Goal: Task Accomplishment & Management: Use online tool/utility

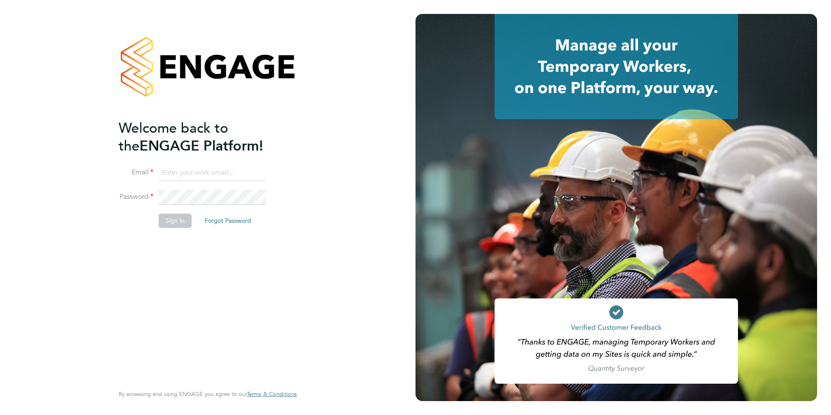
type input "[PERSON_NAME][EMAIL_ADDRESS][DOMAIN_NAME]"
click at [176, 222] on button "Sign In" at bounding box center [175, 220] width 33 height 14
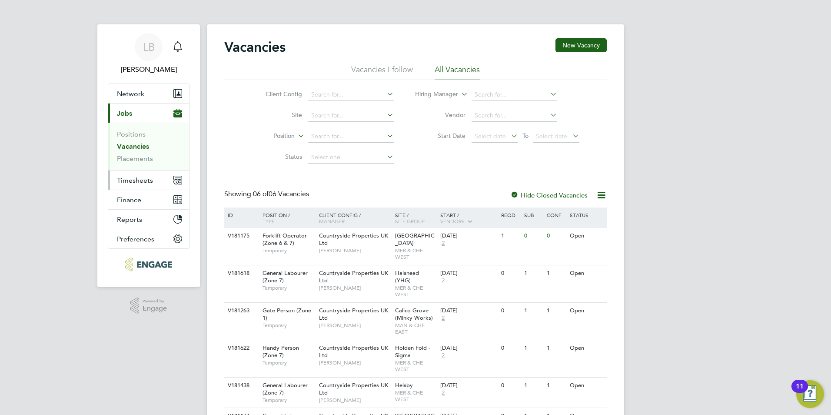
click at [139, 180] on span "Timesheets" at bounding box center [135, 180] width 36 height 8
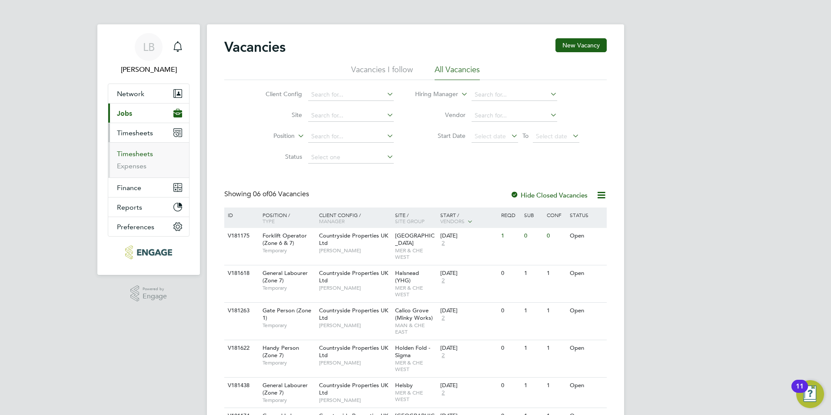
click at [143, 153] on link "Timesheets" at bounding box center [135, 153] width 36 height 8
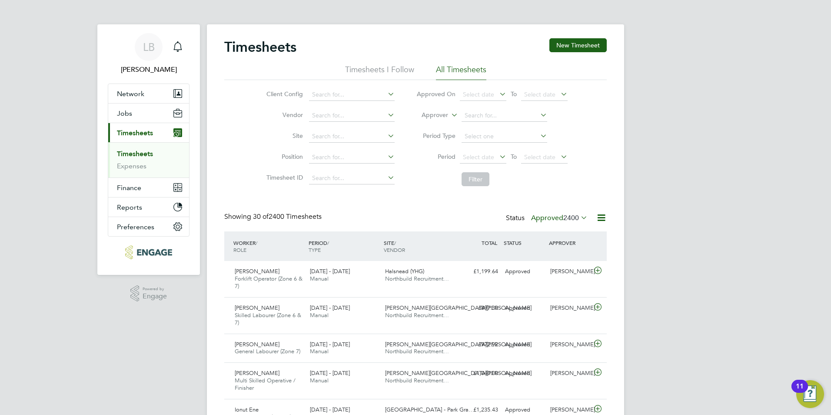
click at [574, 217] on span "2400" at bounding box center [571, 217] width 16 height 9
click at [494, 94] on span "Select date" at bounding box center [483, 95] width 46 height 12
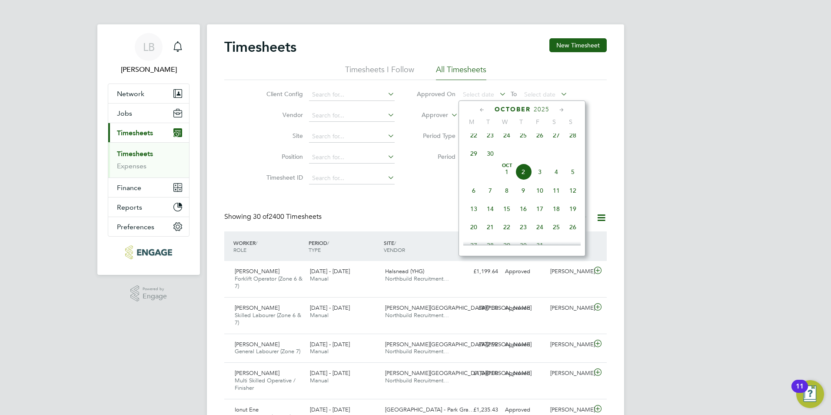
click at [506, 178] on span "Oct 1" at bounding box center [506, 171] width 17 height 17
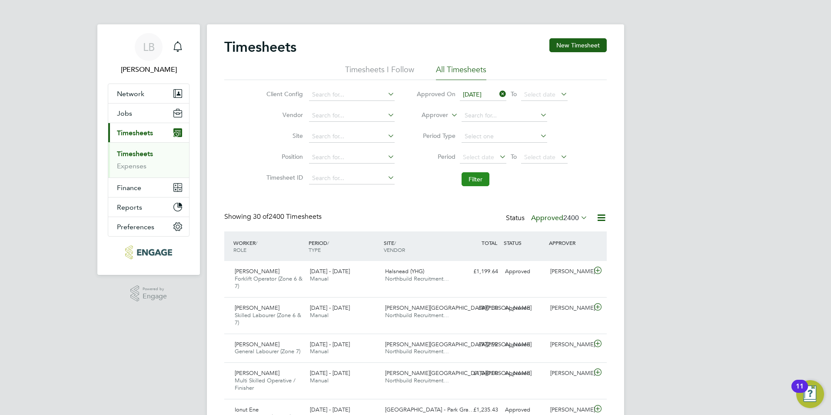
click at [481, 177] on button "Filter" at bounding box center [475, 179] width 28 height 14
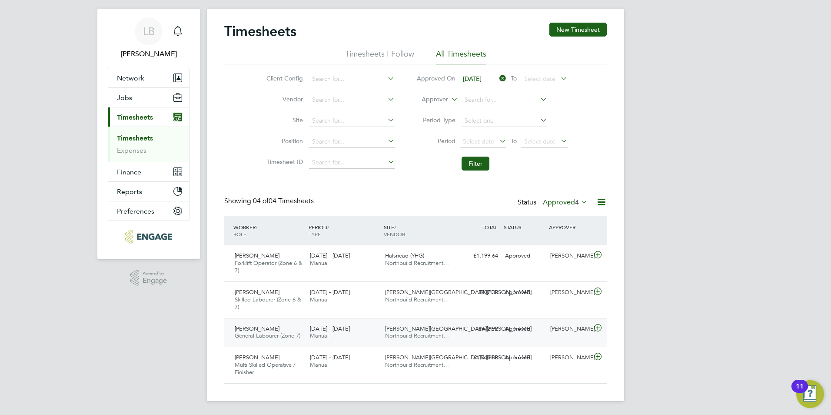
click at [275, 331] on span "[PERSON_NAME]" at bounding box center [257, 328] width 45 height 7
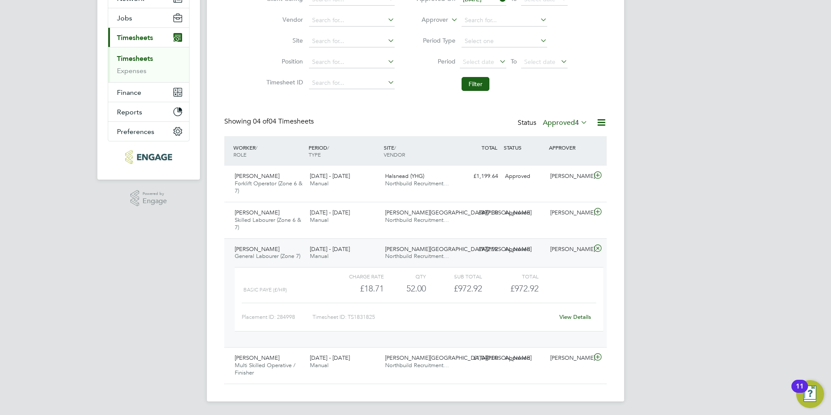
scroll to position [96, 0]
click at [566, 316] on link "View Details" at bounding box center [575, 315] width 32 height 7
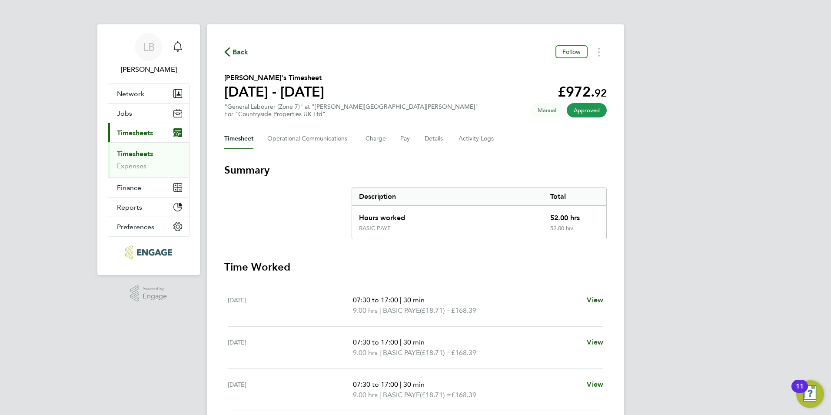
click at [234, 49] on span "Back" at bounding box center [240, 52] width 16 height 10
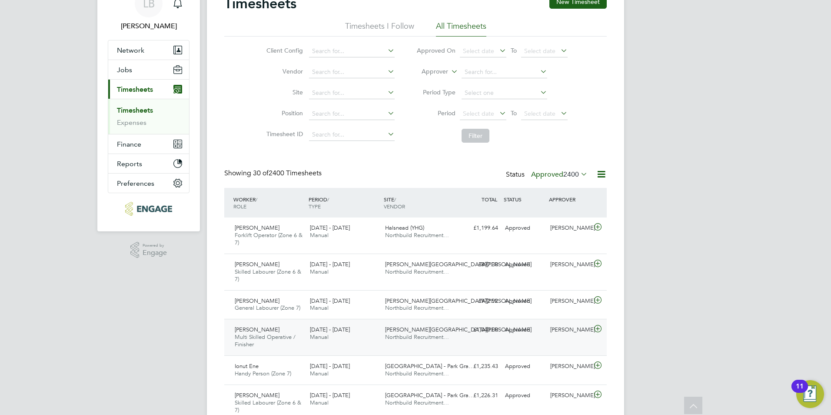
click at [274, 335] on span "Multi Skilled Operative / Finisher" at bounding box center [265, 340] width 61 height 15
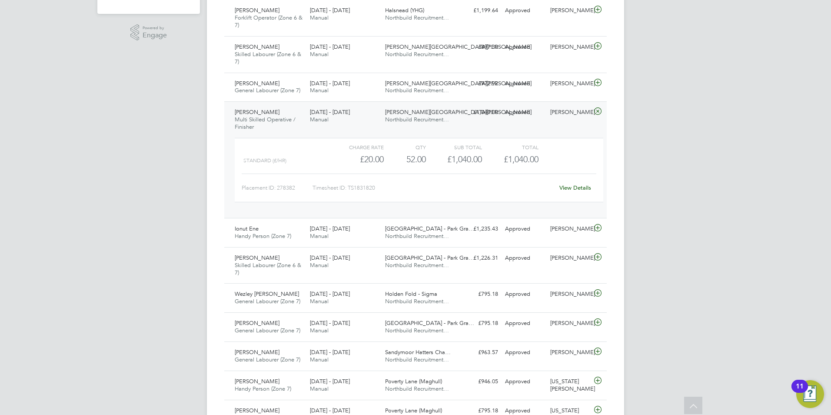
click at [568, 186] on link "View Details" at bounding box center [575, 187] width 32 height 7
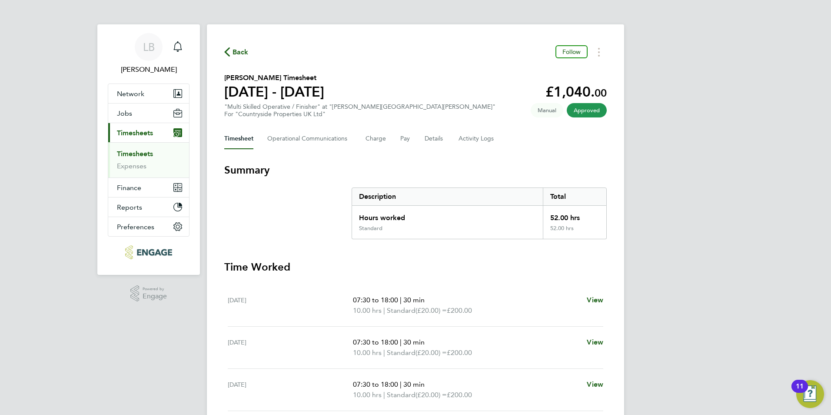
click at [231, 53] on span "Back" at bounding box center [236, 51] width 24 height 8
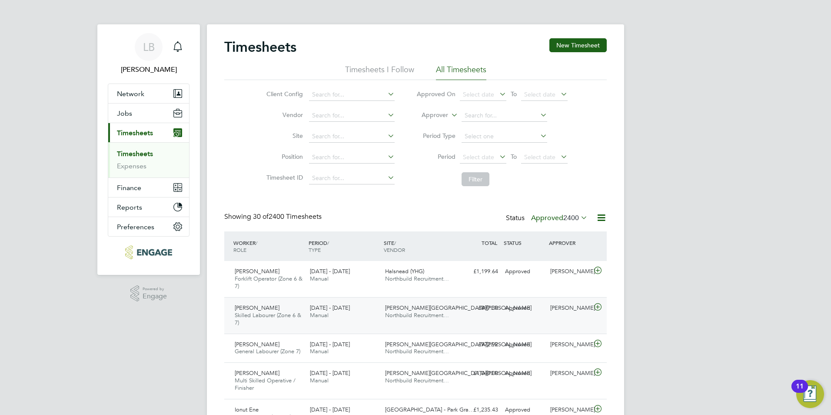
click at [352, 312] on div "22 - 28 Sep 2025 Manual" at bounding box center [343, 312] width 75 height 22
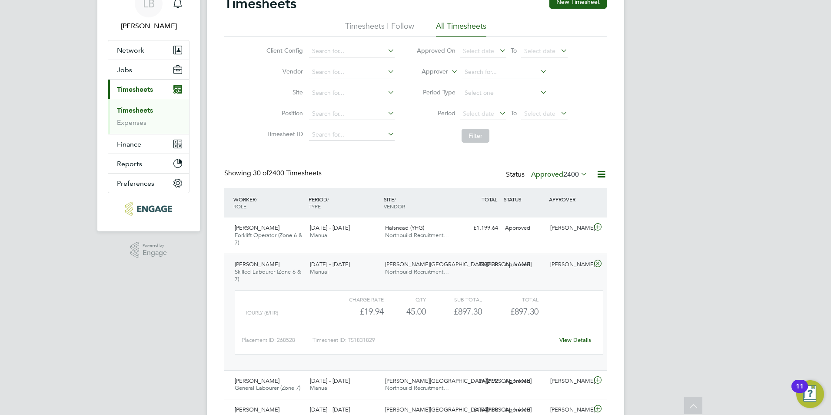
click at [577, 339] on link "View Details" at bounding box center [575, 339] width 32 height 7
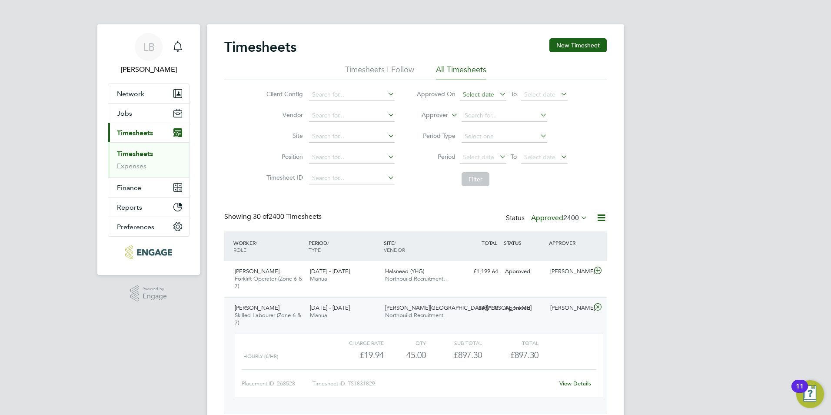
click at [496, 95] on span "Select date" at bounding box center [483, 95] width 46 height 12
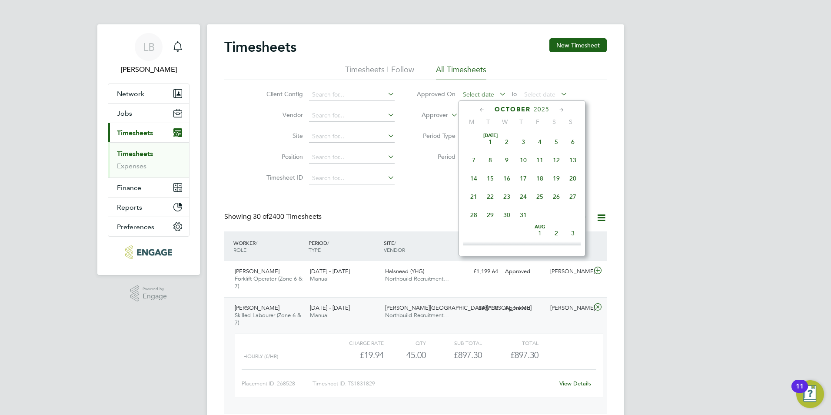
scroll to position [245, 0]
click at [504, 178] on span "Oct 1" at bounding box center [506, 171] width 17 height 17
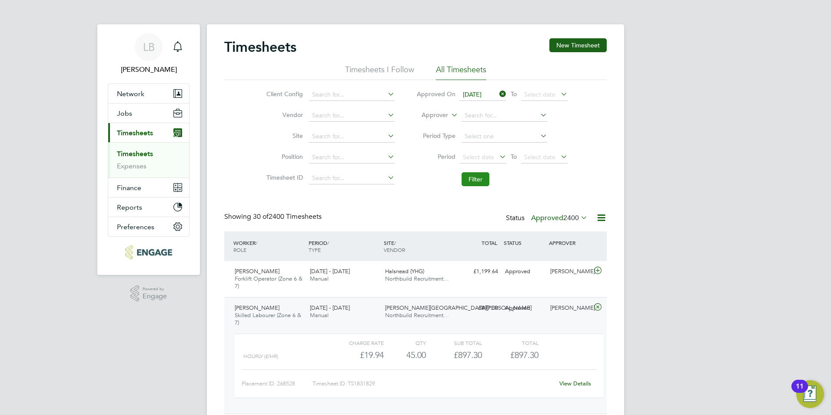
click at [472, 176] on button "Filter" at bounding box center [475, 179] width 28 height 14
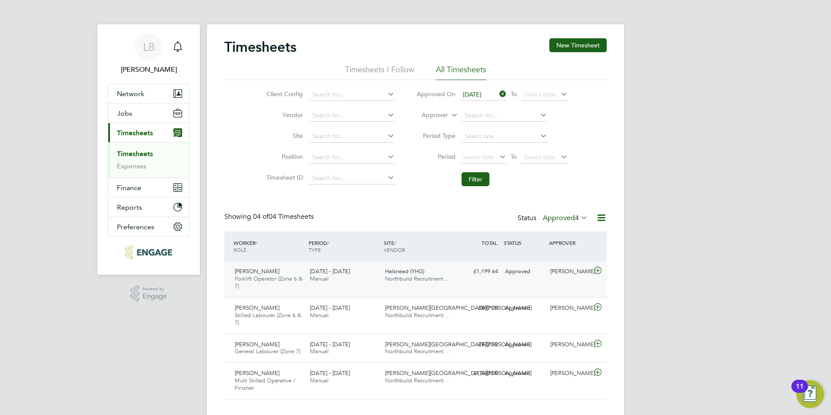
scroll to position [16, 0]
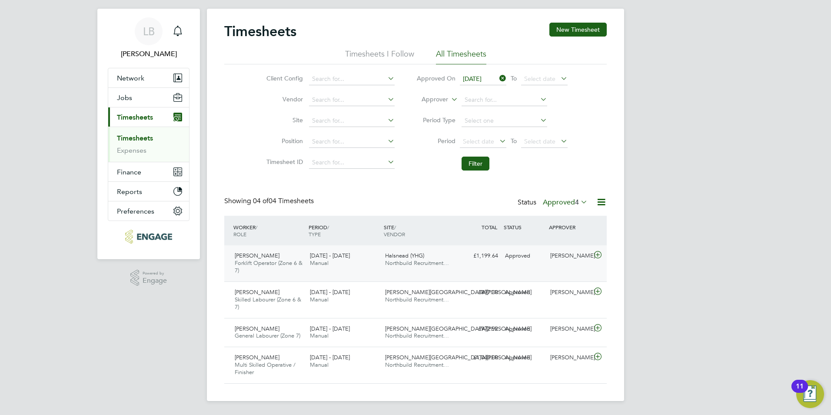
click at [380, 266] on div "22 - 28 Sep 2025 Manual" at bounding box center [343, 260] width 75 height 22
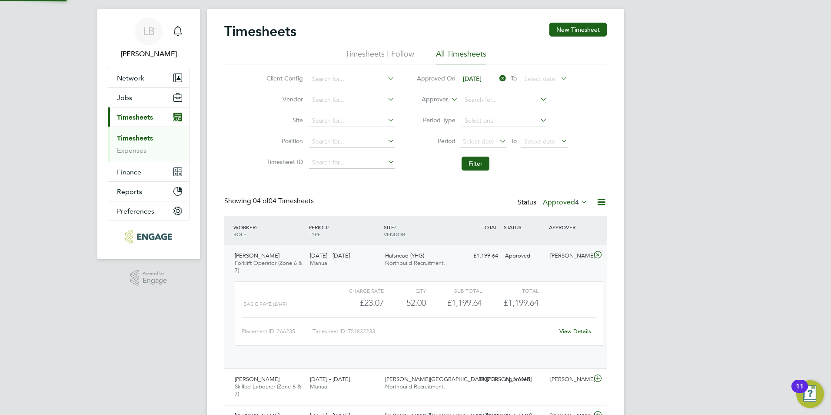
scroll to position [15, 85]
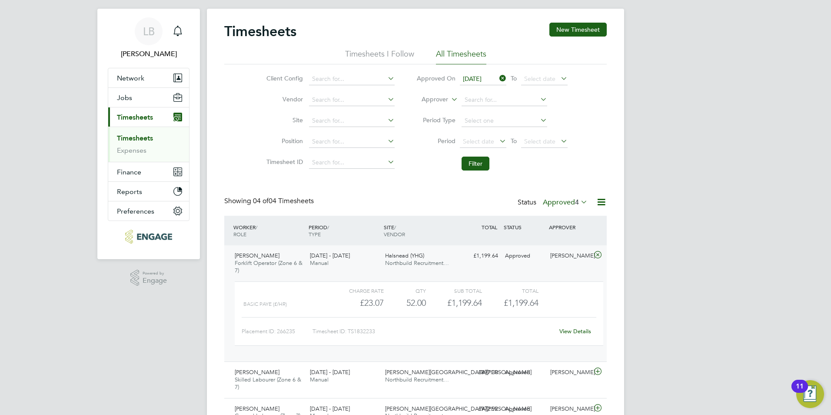
click at [573, 332] on link "View Details" at bounding box center [575, 330] width 32 height 7
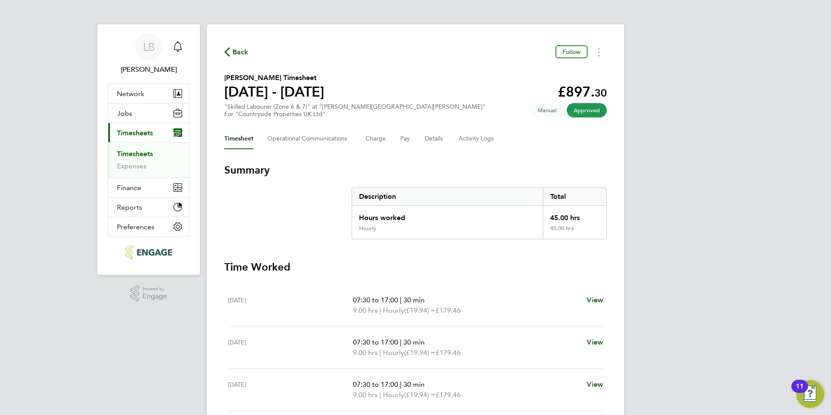
click at [241, 49] on span "Back" at bounding box center [240, 52] width 16 height 10
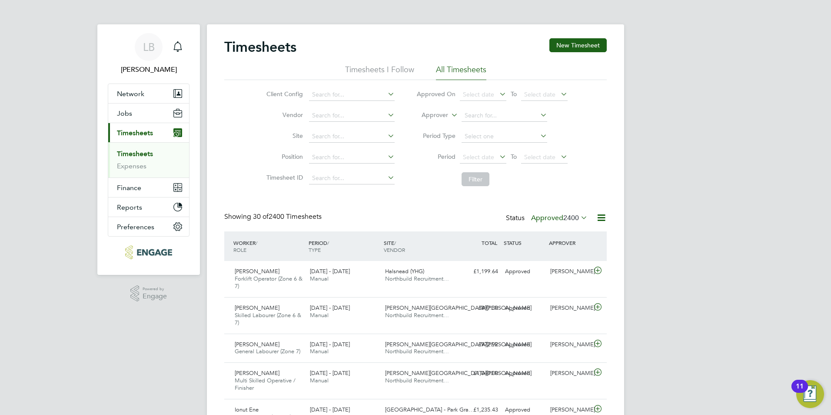
click at [575, 219] on span "2400" at bounding box center [571, 217] width 16 height 9
click at [496, 92] on span "Select date" at bounding box center [483, 95] width 46 height 12
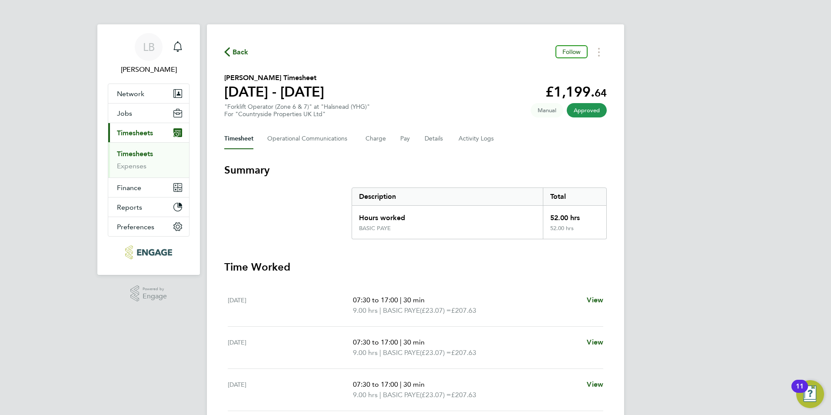
click at [234, 53] on span "Back" at bounding box center [240, 52] width 16 height 10
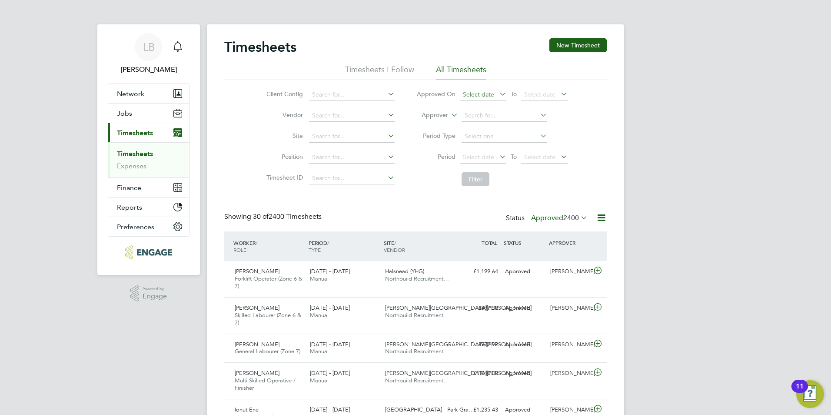
click at [491, 95] on span "Select date" at bounding box center [478, 94] width 31 height 8
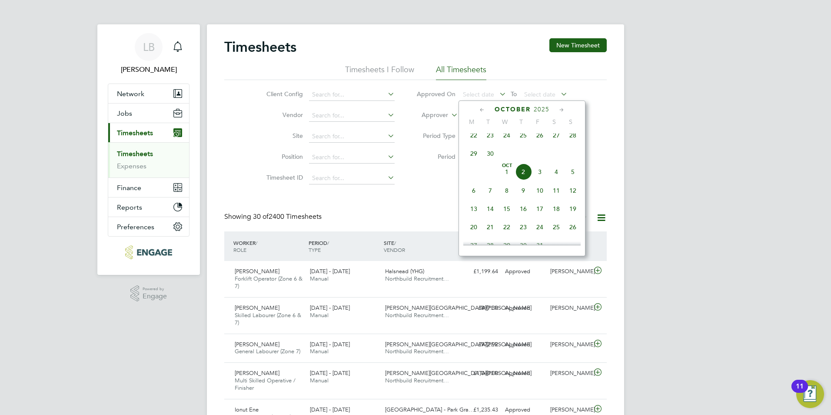
click at [526, 176] on span "2" at bounding box center [523, 171] width 17 height 17
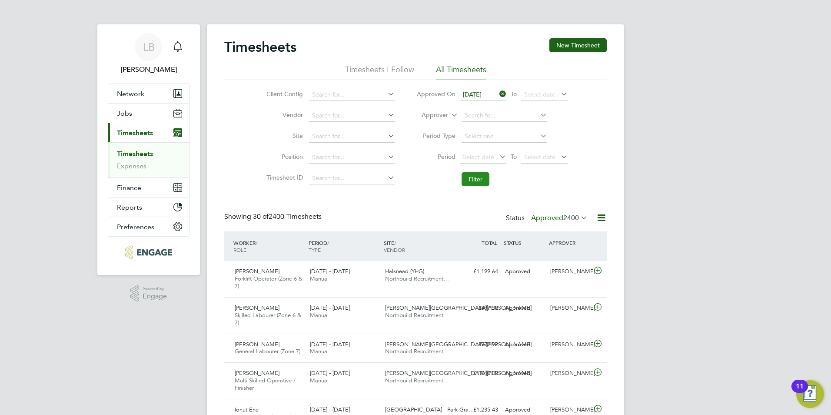
click at [484, 176] on button "Filter" at bounding box center [475, 179] width 28 height 14
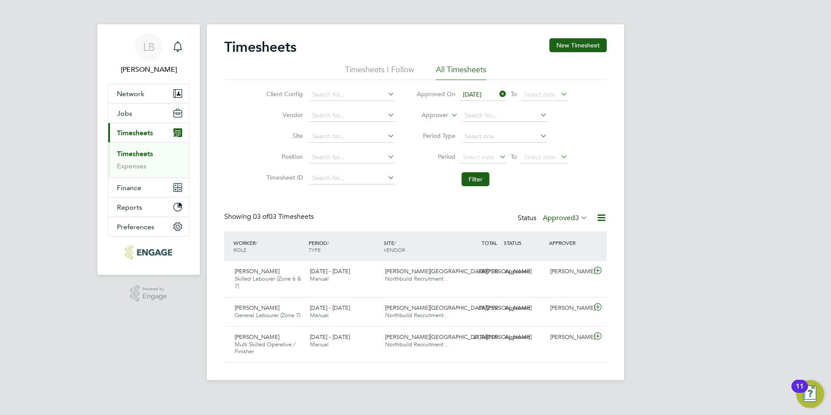
click at [497, 92] on icon at bounding box center [497, 94] width 0 height 12
click at [495, 91] on span "Select date" at bounding box center [483, 95] width 46 height 12
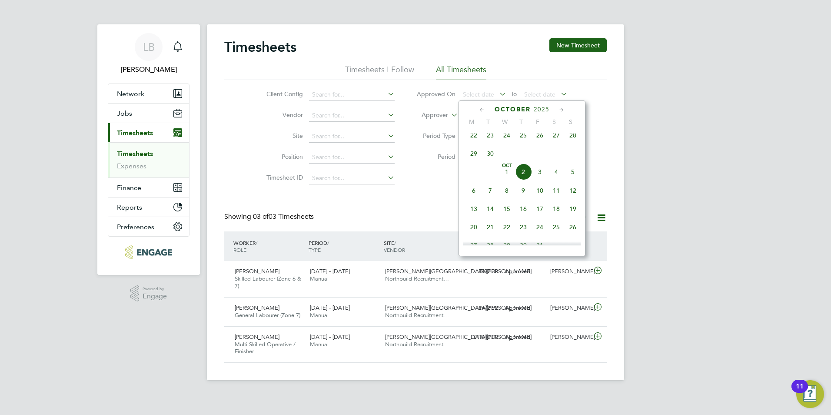
click at [510, 168] on span "Oct" at bounding box center [506, 165] width 17 height 4
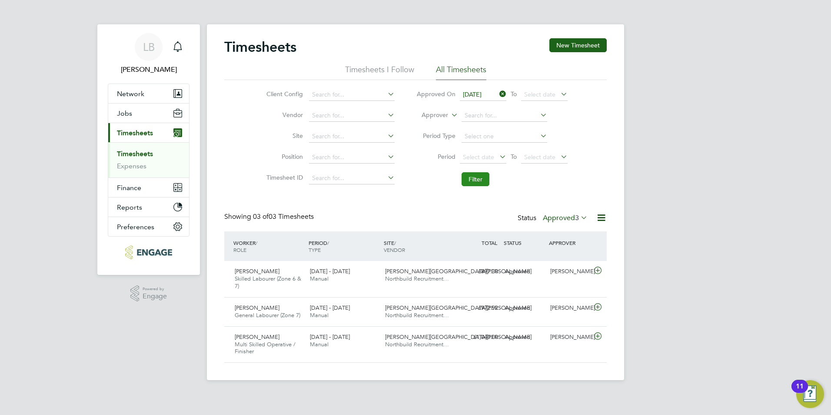
click at [471, 186] on button "Filter" at bounding box center [475, 179] width 28 height 14
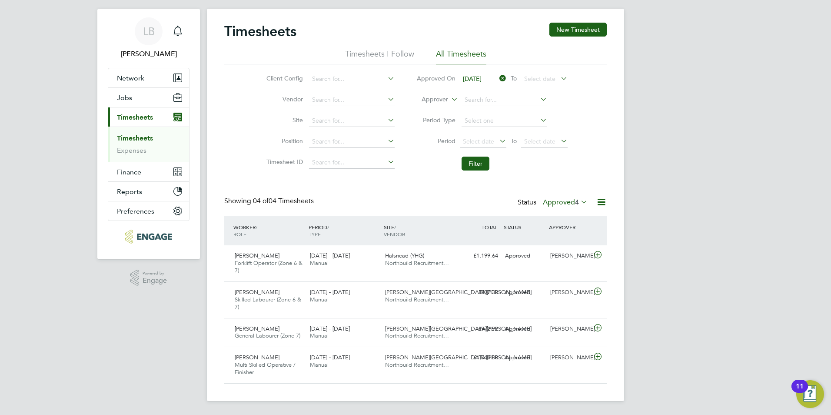
click at [497, 76] on icon at bounding box center [497, 78] width 0 height 12
click at [472, 166] on button "Filter" at bounding box center [475, 163] width 28 height 14
